Goal: Browse casually: Explore the website without a specific task or goal

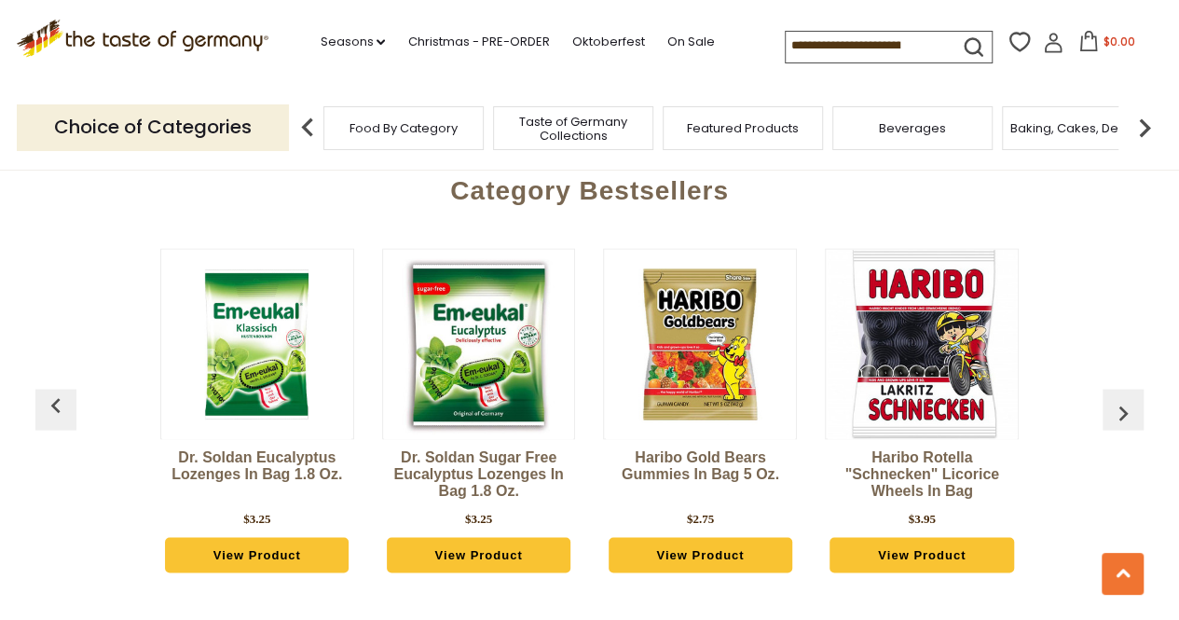
scroll to position [4662, 0]
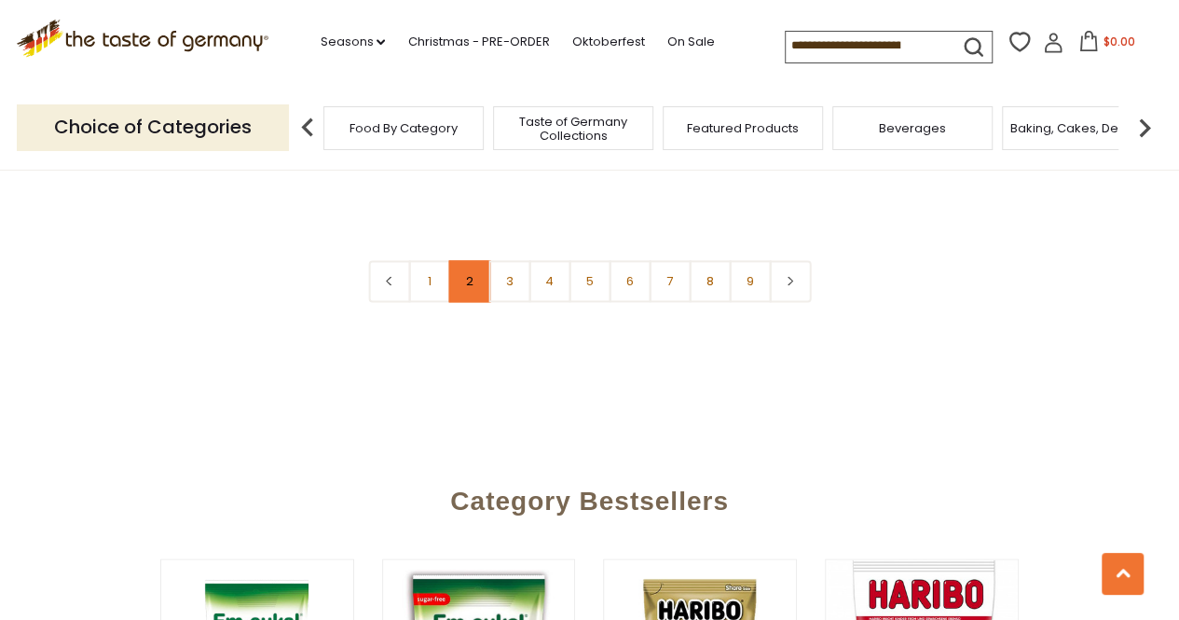
click at [474, 260] on link "2" at bounding box center [469, 281] width 42 height 42
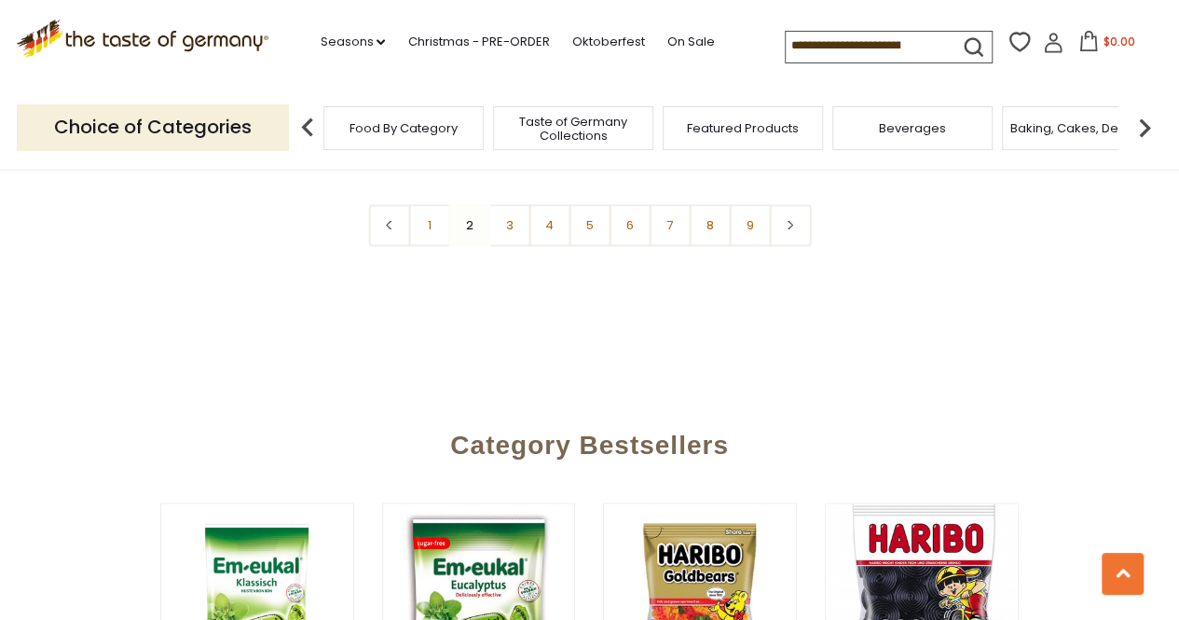
scroll to position [4972, 0]
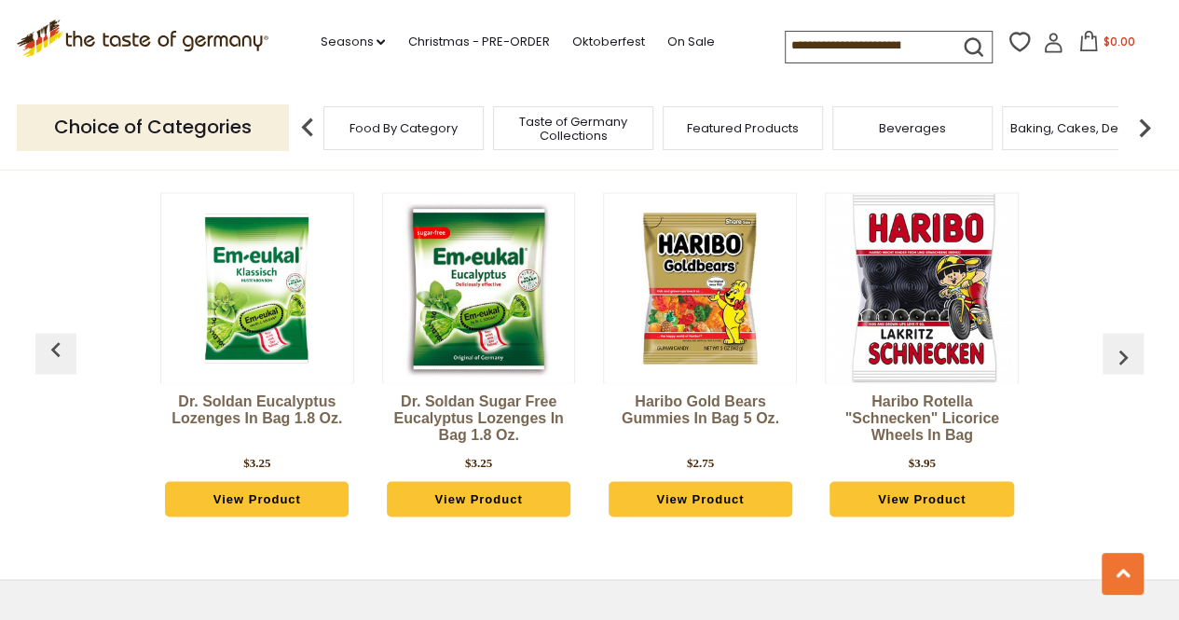
click at [1123, 333] on button "button" at bounding box center [1123, 353] width 41 height 41
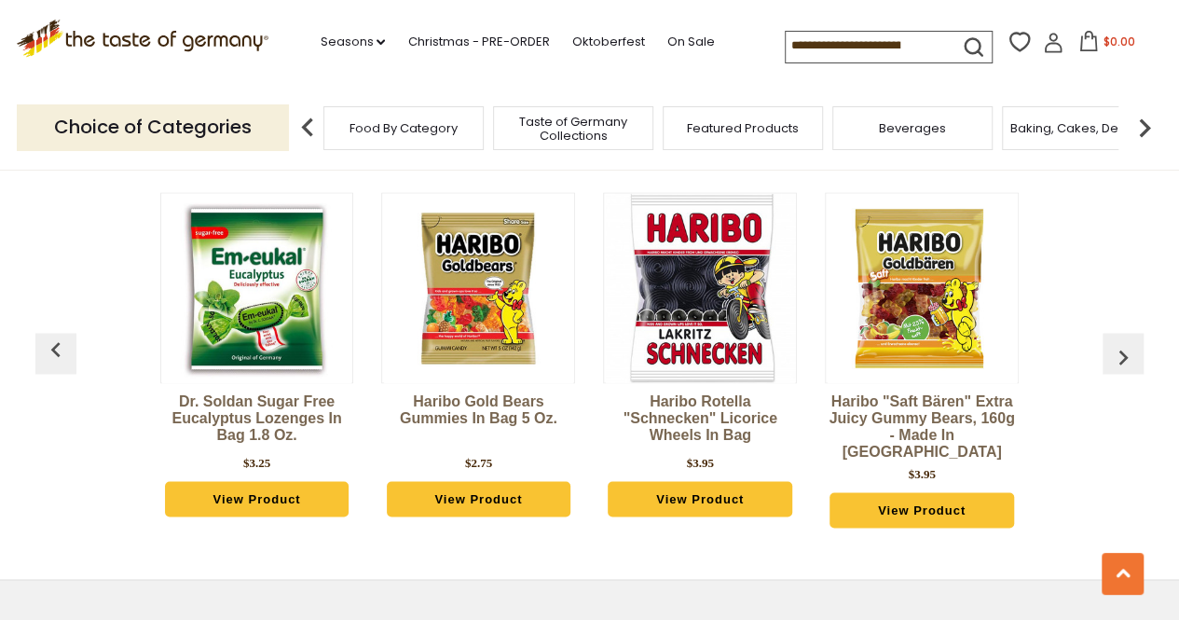
click at [1123, 342] on img "button" at bounding box center [1124, 357] width 30 height 30
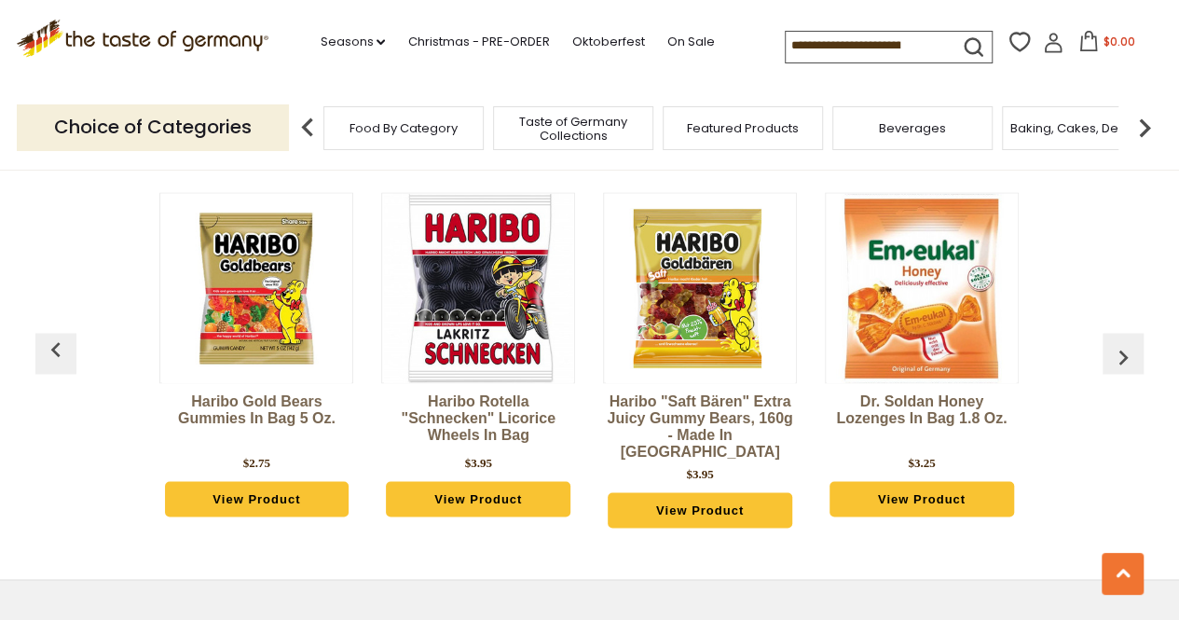
click at [1119, 342] on img "button" at bounding box center [1124, 357] width 30 height 30
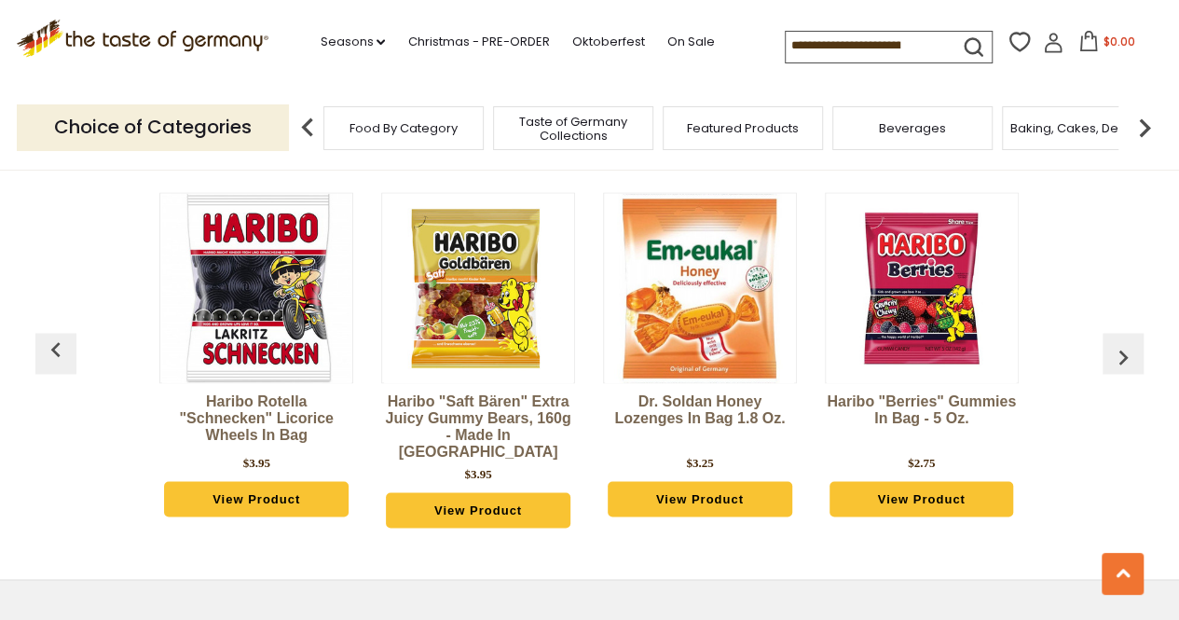
click at [1120, 342] on img "button" at bounding box center [1124, 357] width 30 height 30
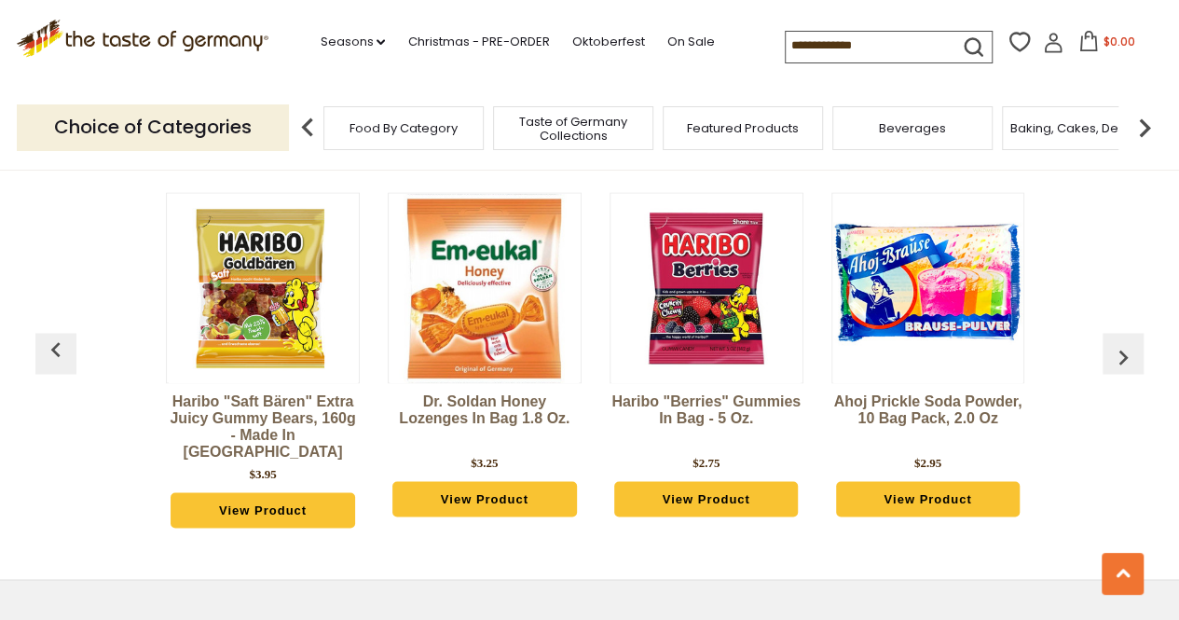
click at [1120, 342] on img "button" at bounding box center [1124, 357] width 30 height 30
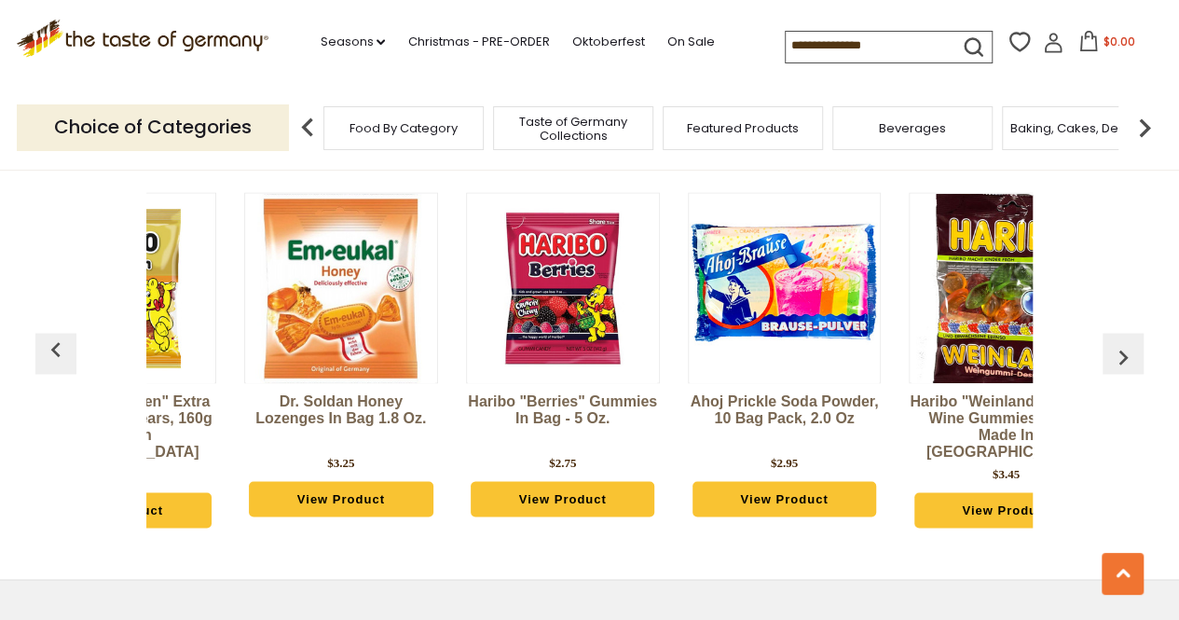
click at [1120, 342] on img "button" at bounding box center [1124, 357] width 30 height 30
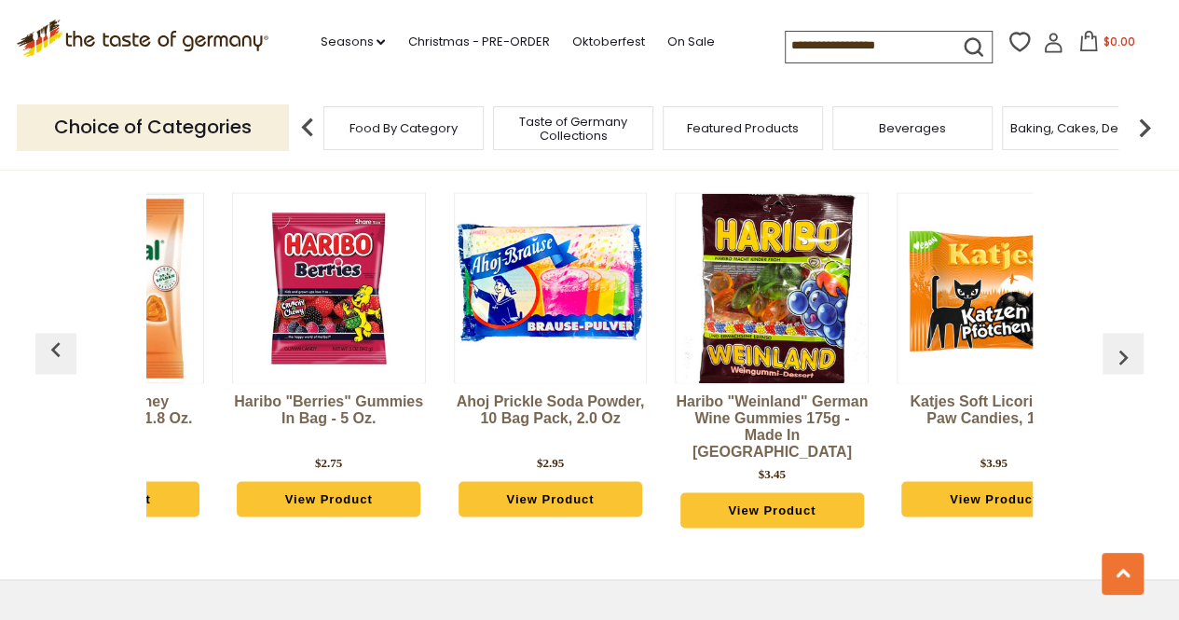
click at [1119, 342] on img "button" at bounding box center [1124, 357] width 30 height 30
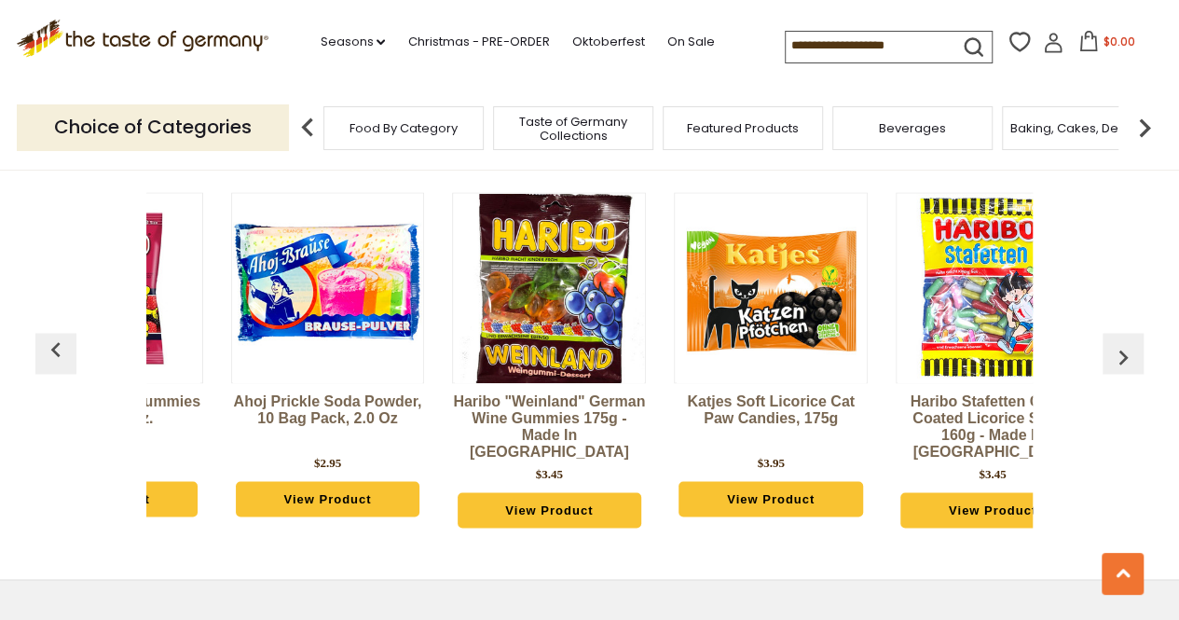
click at [1119, 342] on img "button" at bounding box center [1124, 357] width 30 height 30
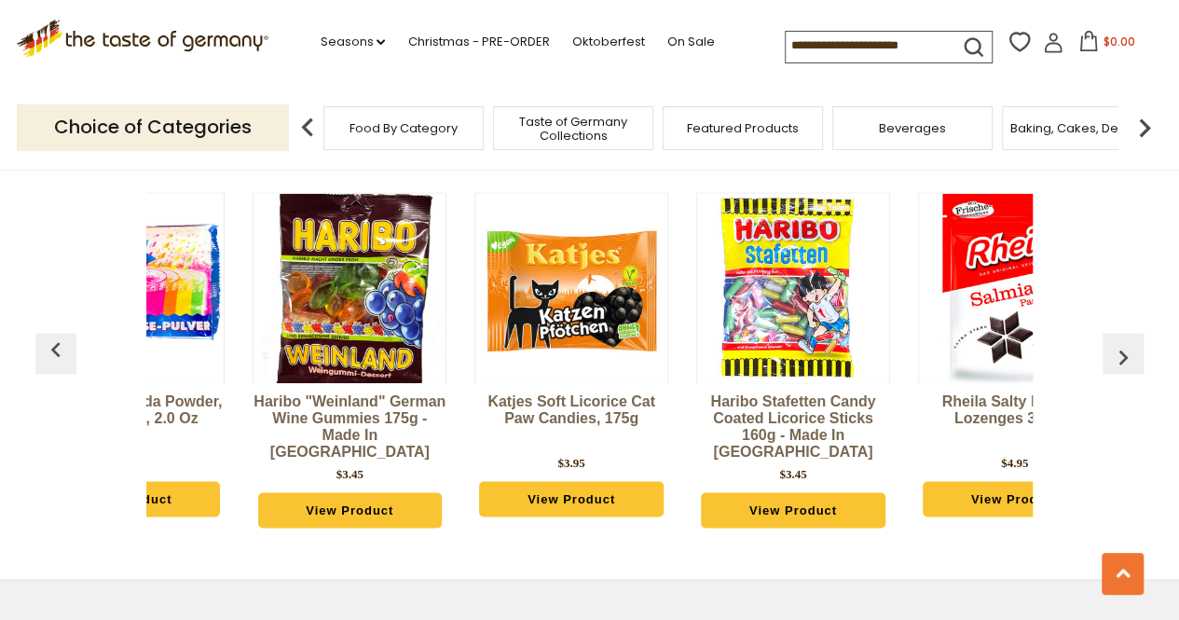
scroll to position [0, 1701]
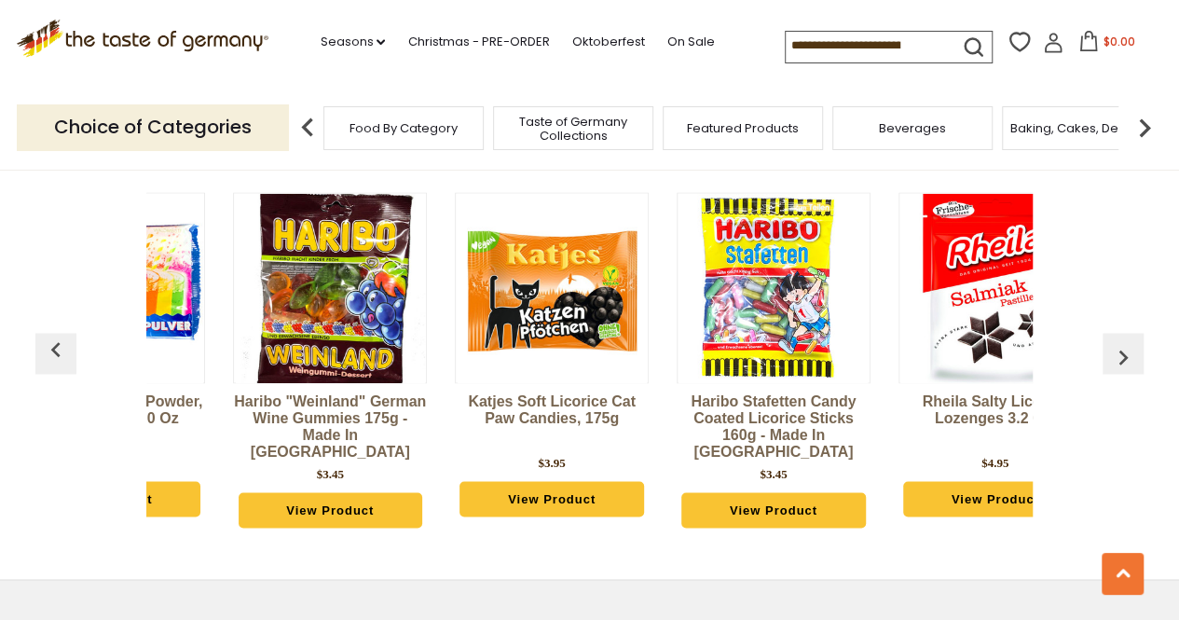
click at [1109, 342] on img "button" at bounding box center [1124, 357] width 30 height 30
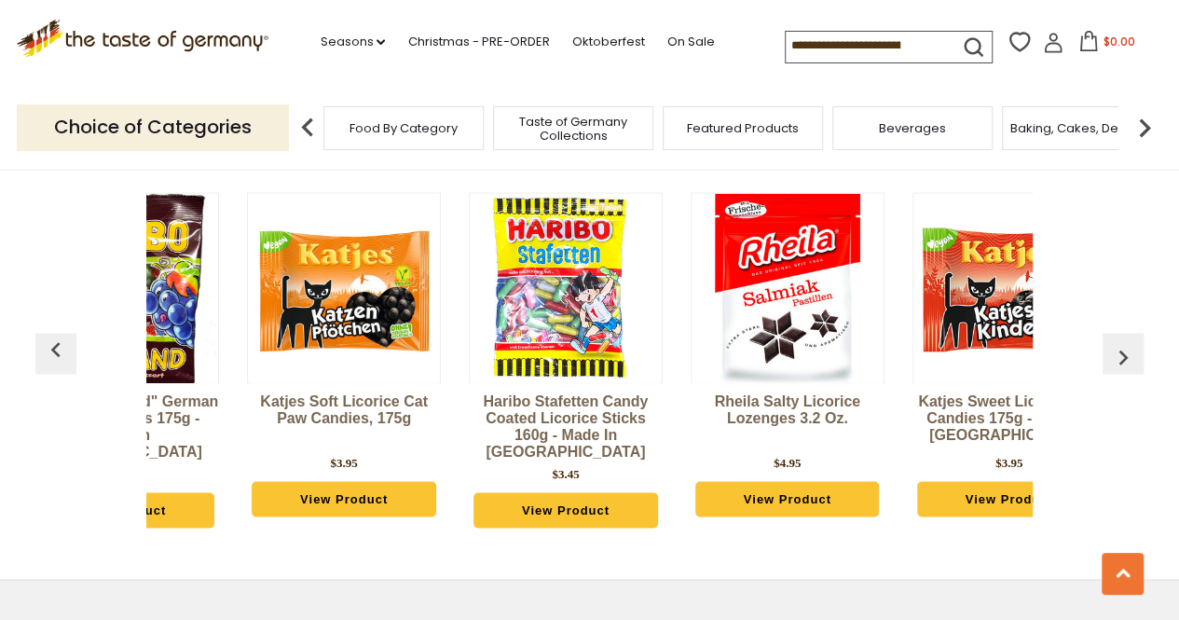
click at [1109, 342] on img "button" at bounding box center [1124, 357] width 30 height 30
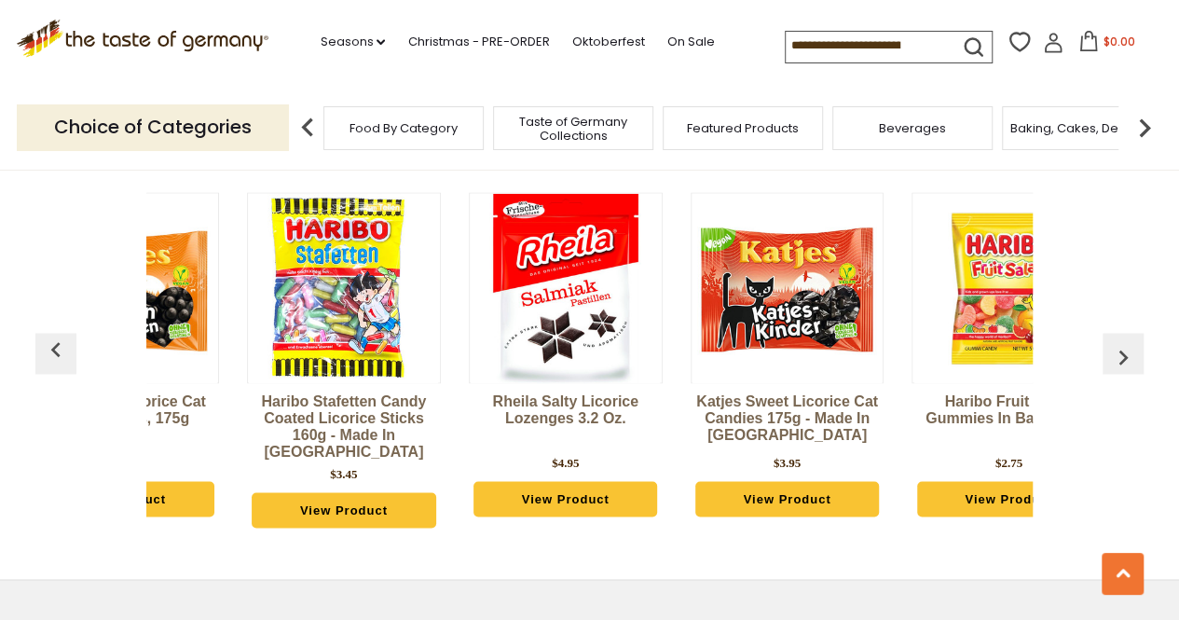
click at [1109, 342] on img "button" at bounding box center [1124, 357] width 30 height 30
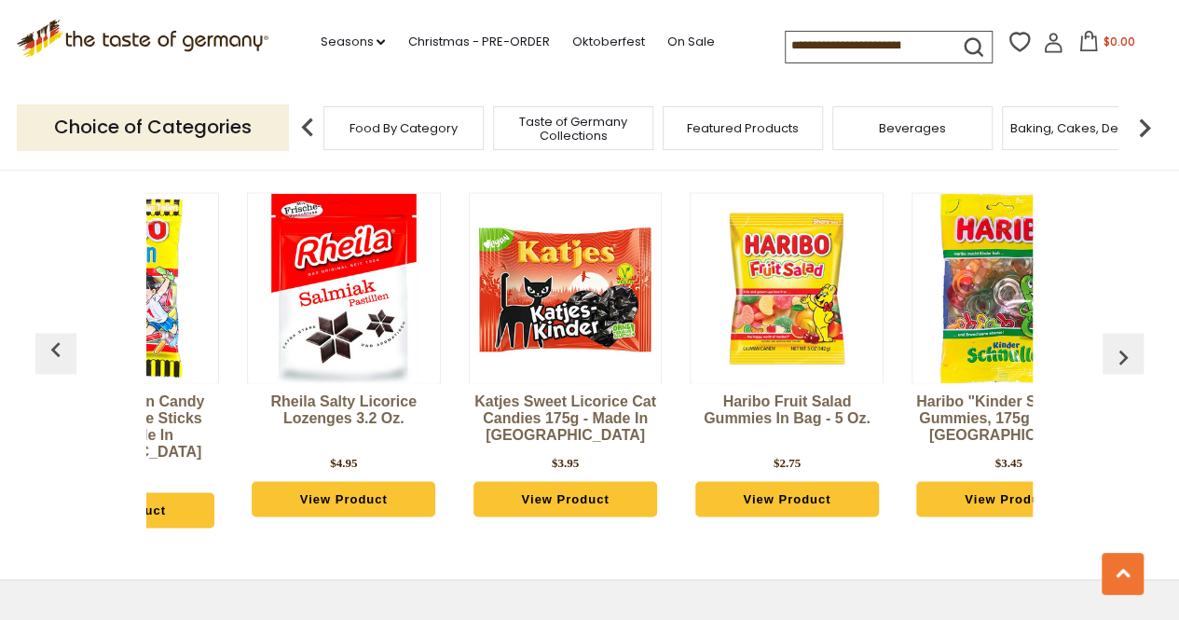
click at [1109, 342] on img "button" at bounding box center [1124, 357] width 30 height 30
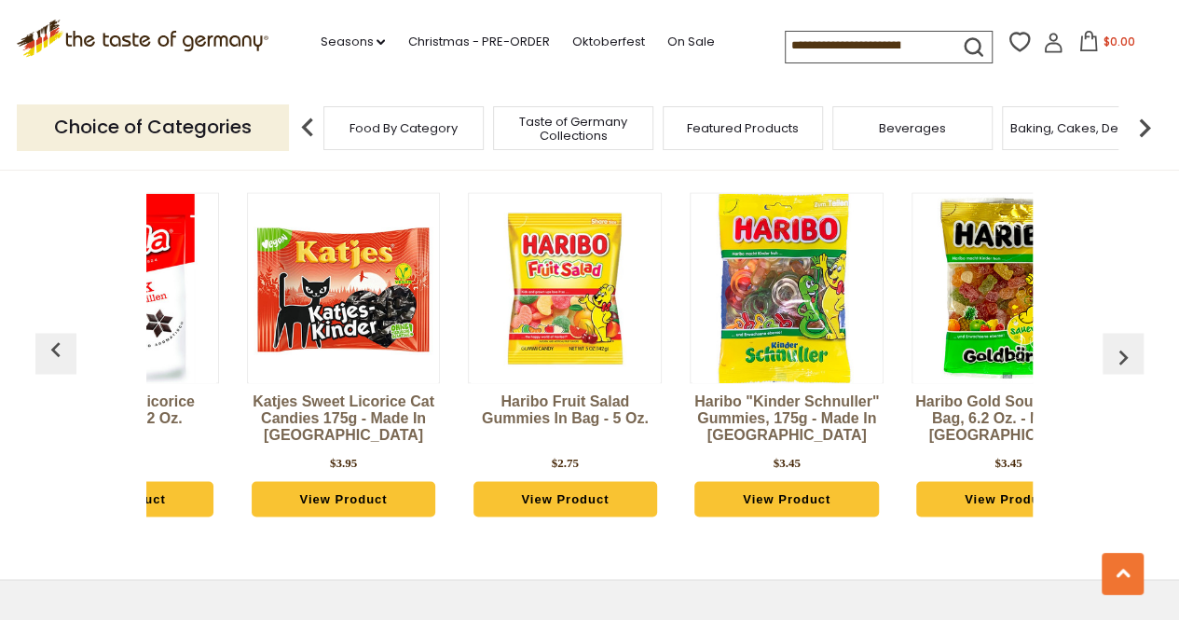
click at [1109, 342] on img "button" at bounding box center [1124, 357] width 30 height 30
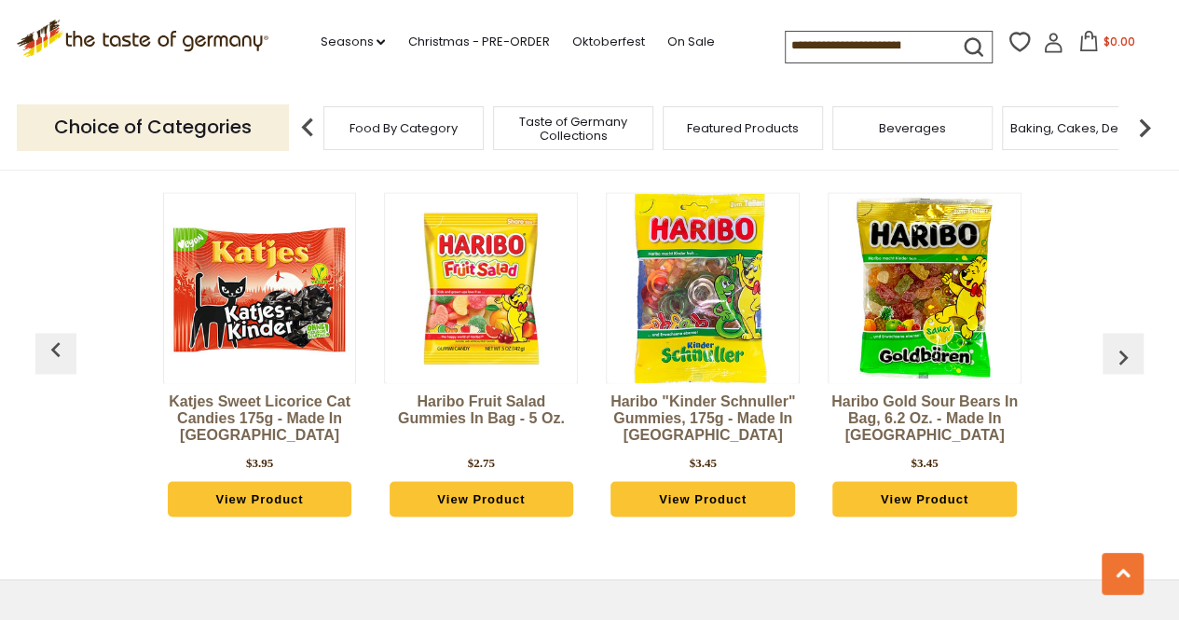
click at [1109, 342] on img "button" at bounding box center [1124, 357] width 30 height 30
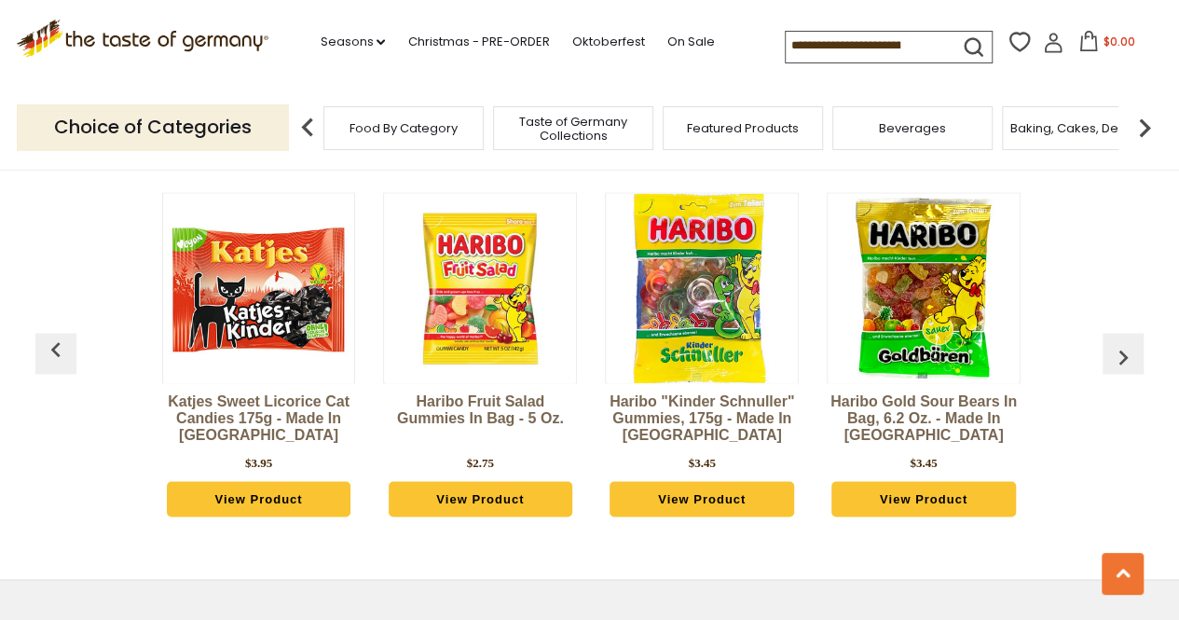
click at [1109, 342] on img "button" at bounding box center [1124, 357] width 30 height 30
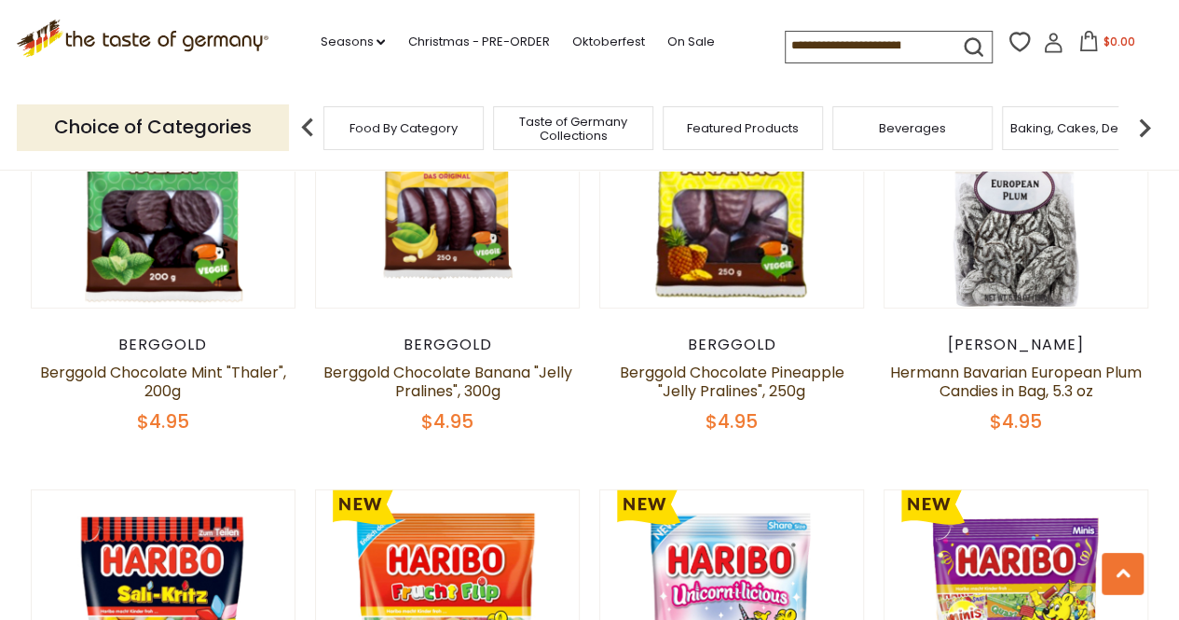
scroll to position [2486, 0]
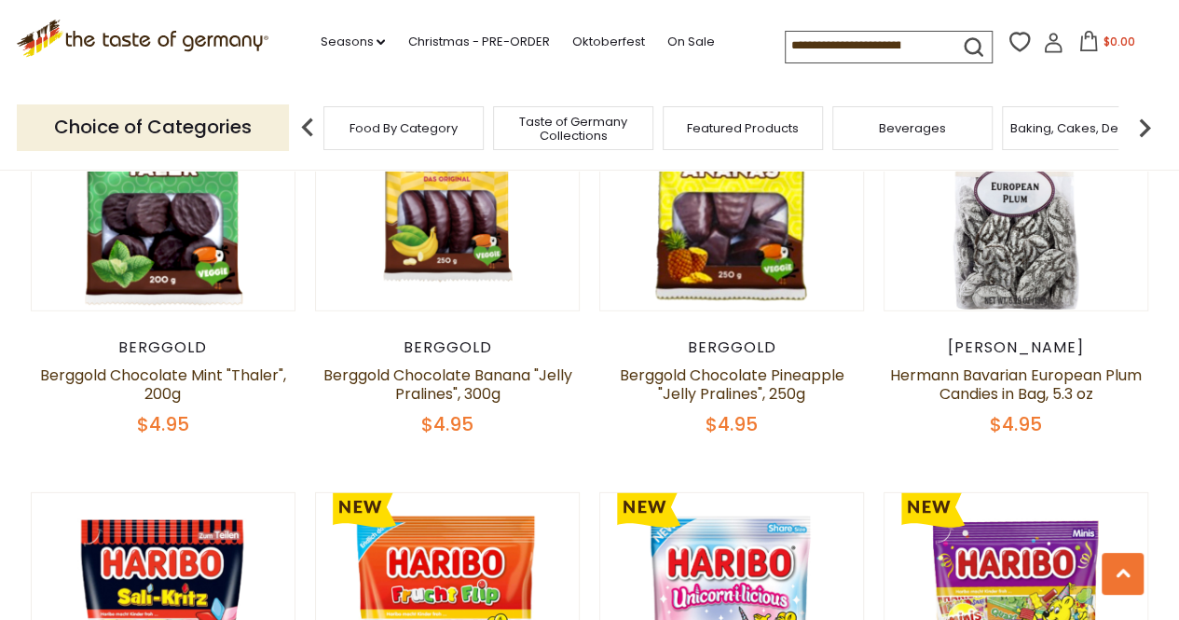
click at [436, 130] on span "Food By Category" at bounding box center [404, 128] width 108 height 14
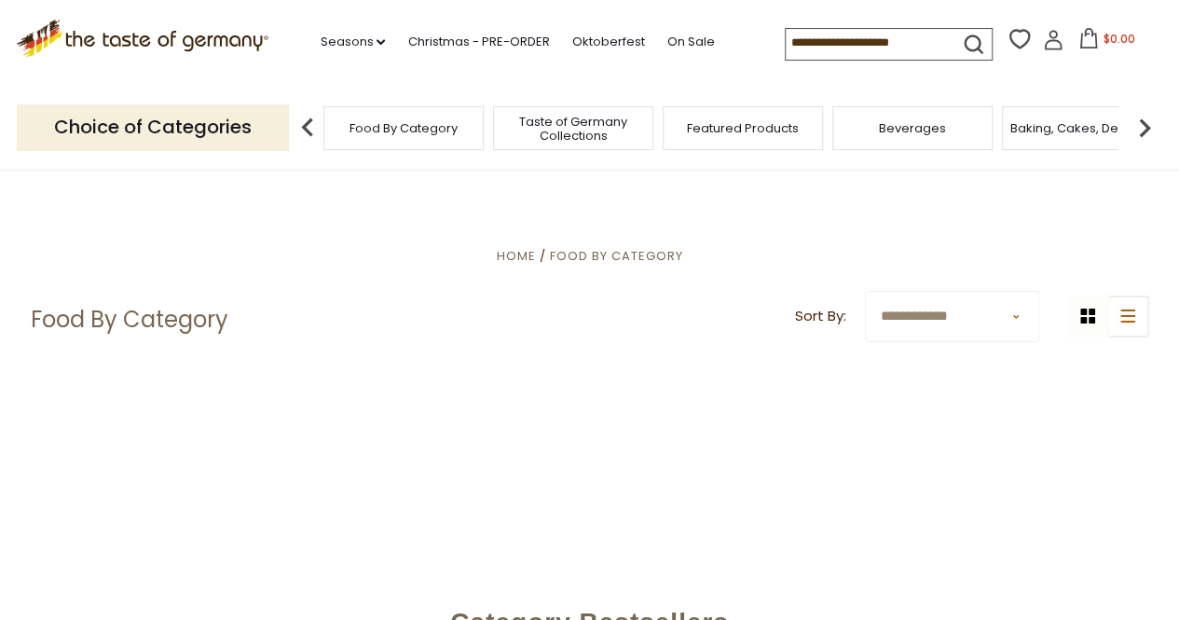
click at [1102, 118] on div "Baking, Cakes, Desserts" at bounding box center [1082, 128] width 160 height 44
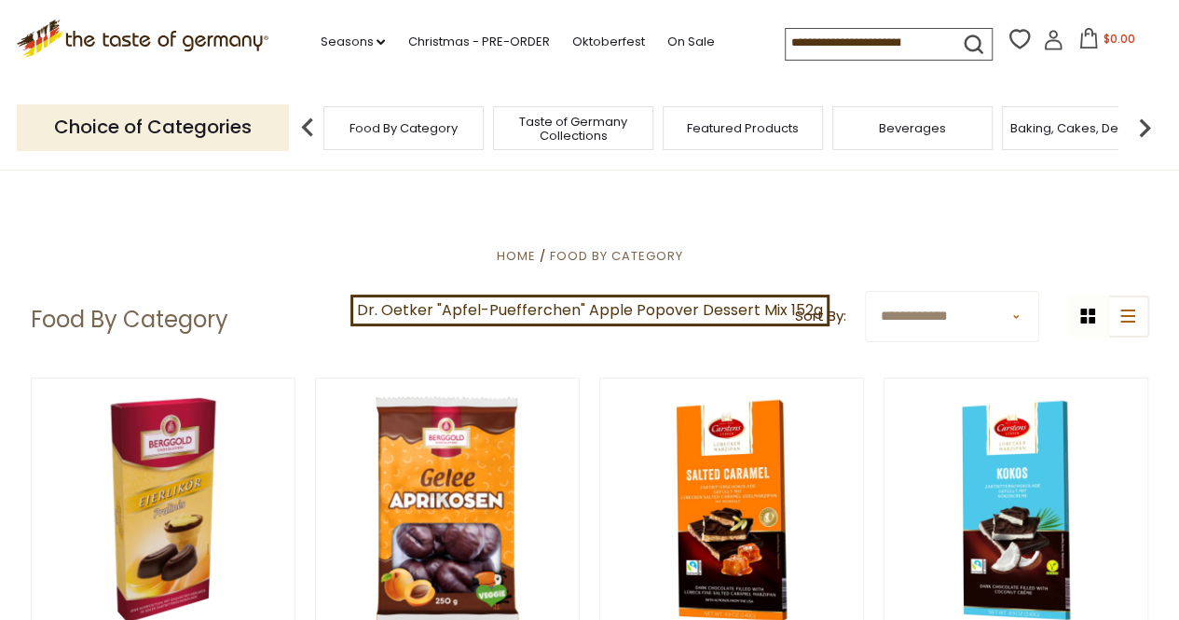
click at [1079, 126] on span "Baking, Cakes, Desserts" at bounding box center [1083, 128] width 145 height 14
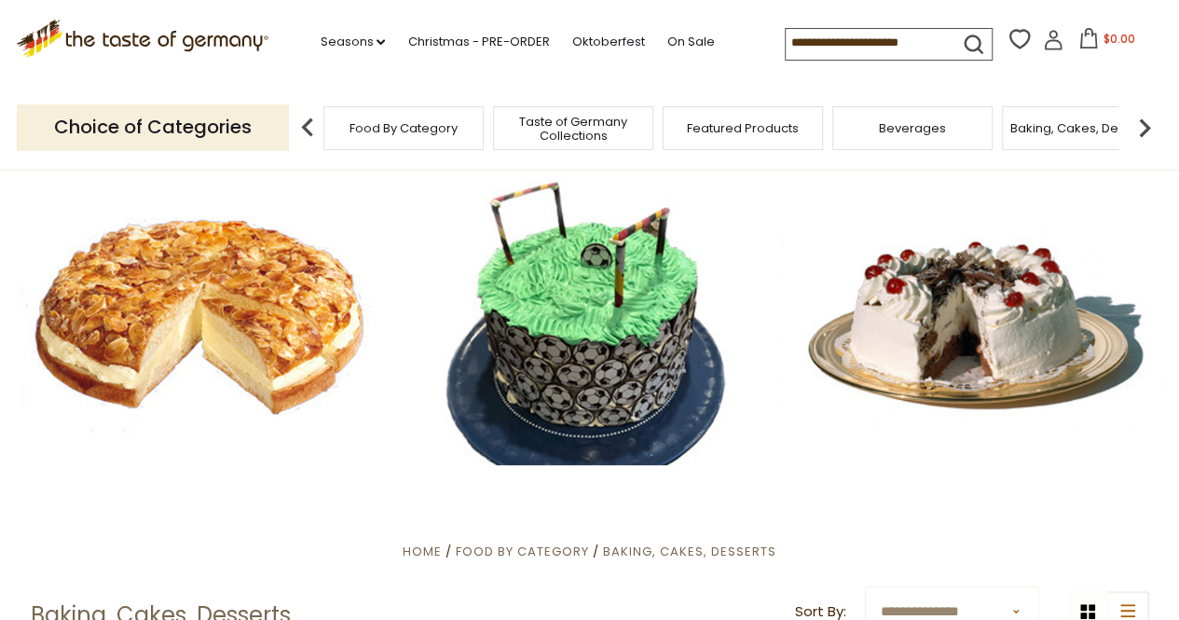
click at [395, 126] on span "Food By Category" at bounding box center [404, 128] width 108 height 14
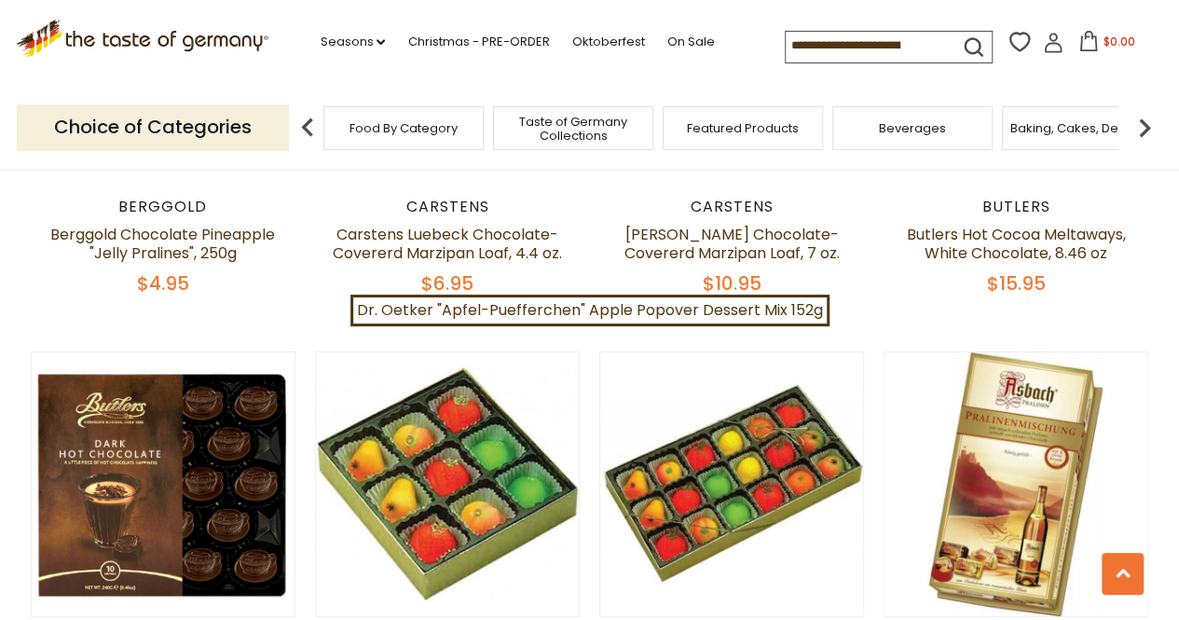
scroll to position [3107, 0]
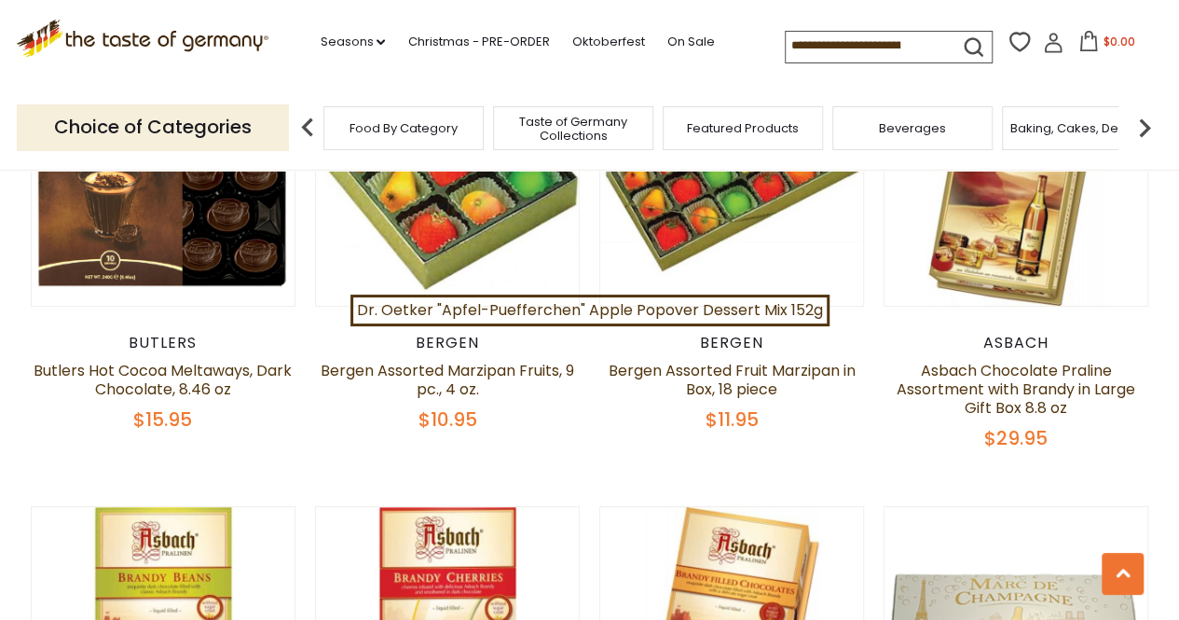
click at [821, 308] on article "Quick View Bergen Bergen Assorted Fruit Marzipan in Box, 18 piece $11.95" at bounding box center [732, 236] width 266 height 391
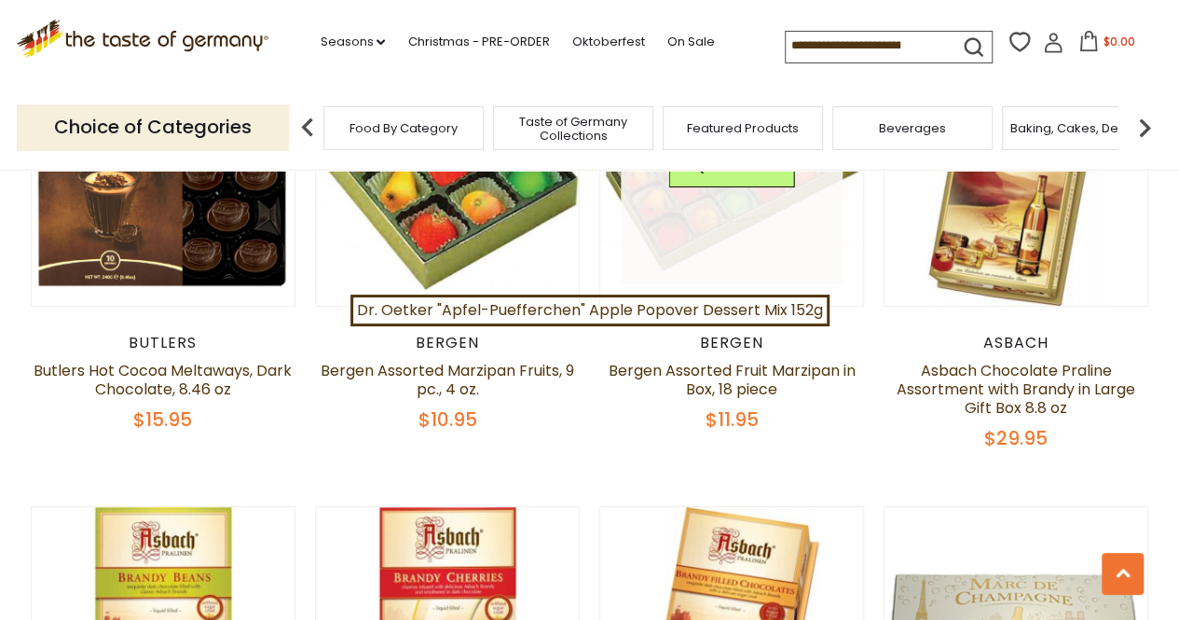
click at [812, 235] on link at bounding box center [732, 174] width 222 height 222
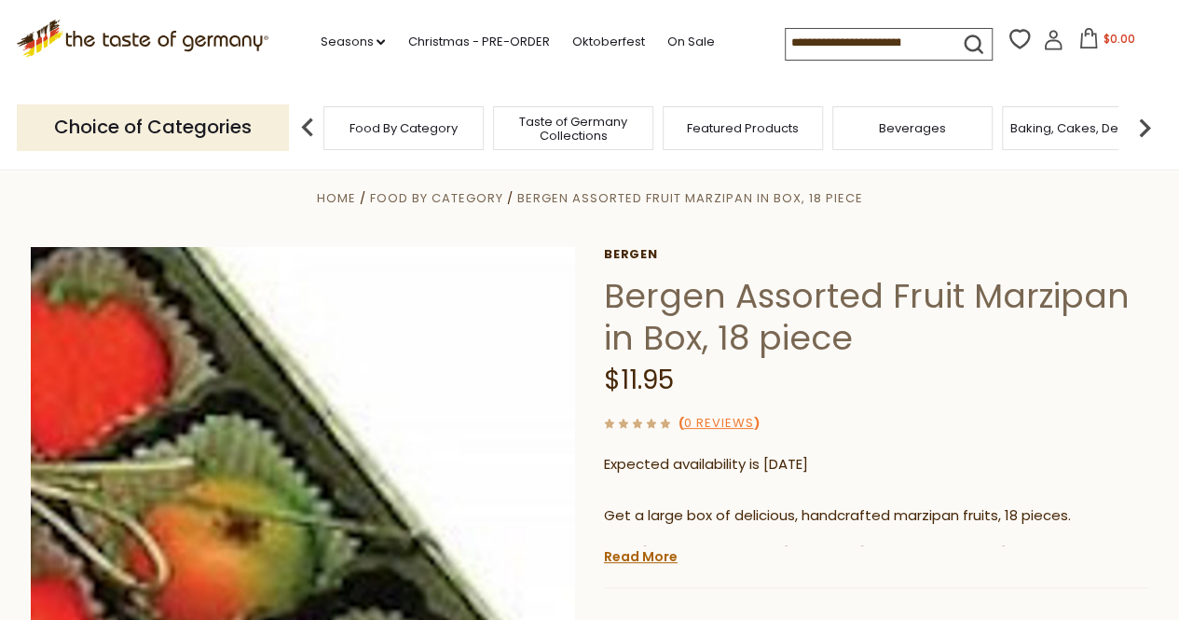
scroll to position [310, 0]
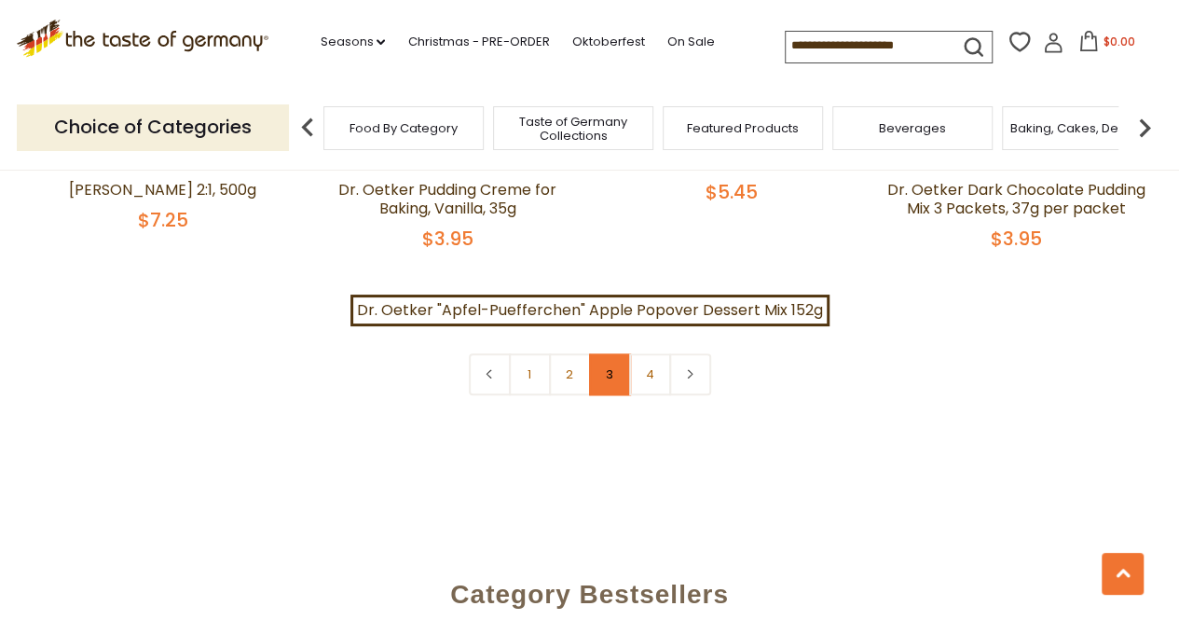
click at [589, 353] on link "3" at bounding box center [610, 374] width 42 height 42
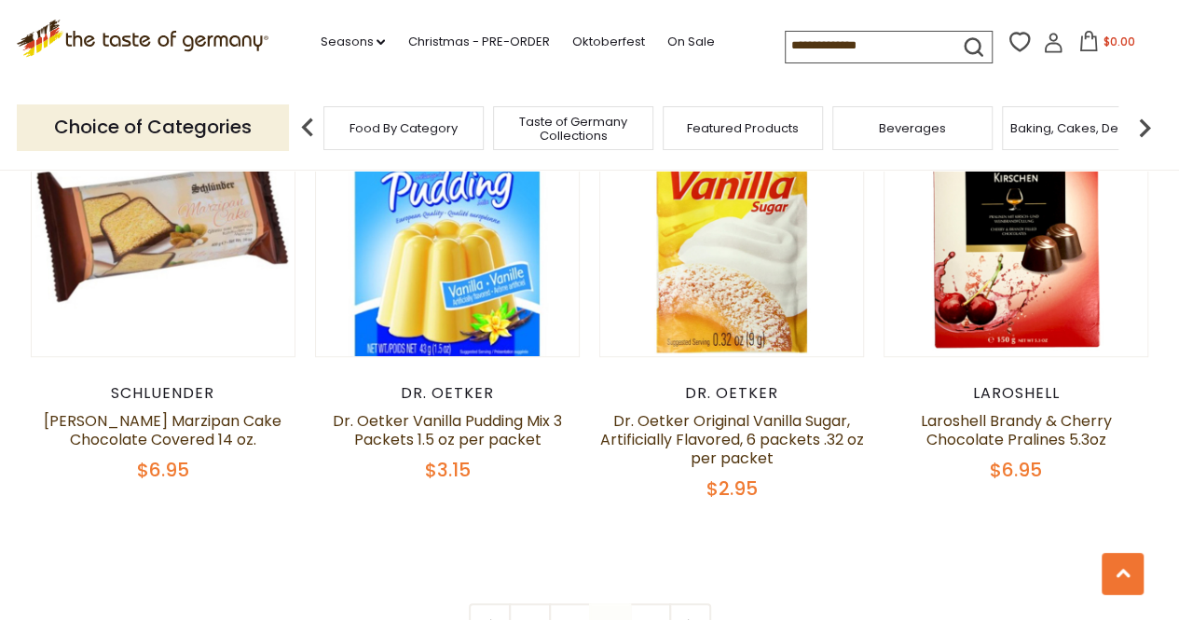
scroll to position [3867, 0]
